Goal: Find contact information: Find contact information

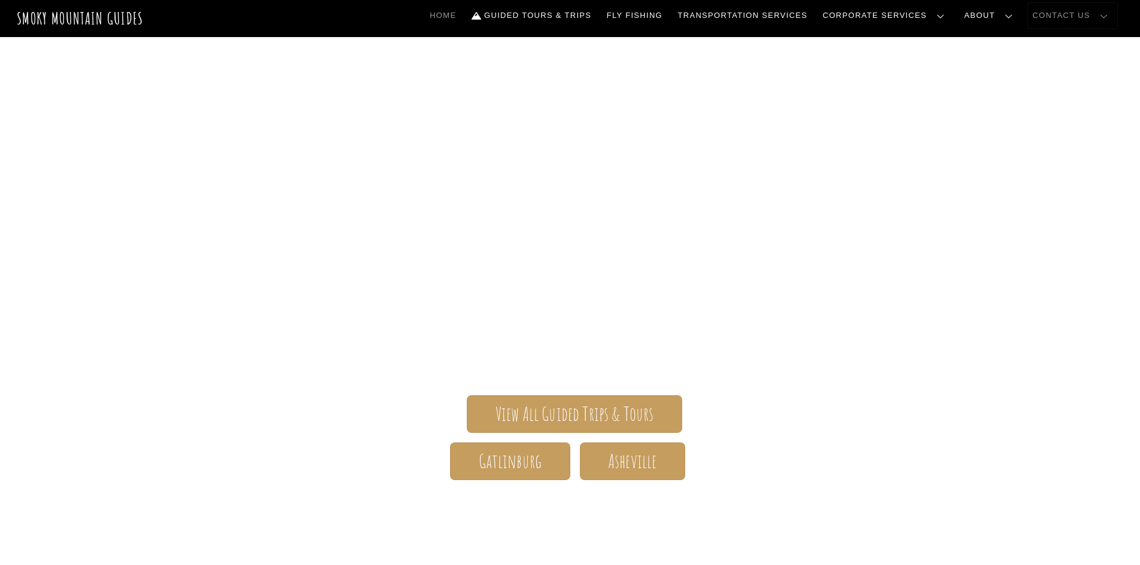
click at [1097, 13] on link "Contact Us" at bounding box center [1072, 15] width 89 height 25
click at [0, 0] on link "Contact Us" at bounding box center [0, 0] width 0 height 0
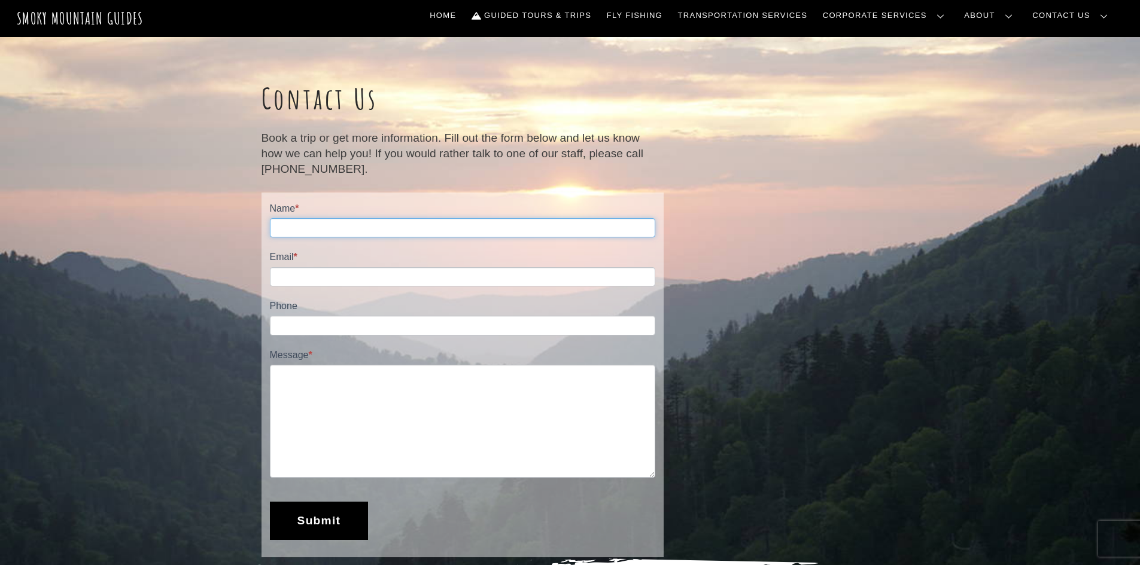
click at [351, 223] on input "Name *" at bounding box center [462, 227] width 385 height 19
